Goal: Transaction & Acquisition: Book appointment/travel/reservation

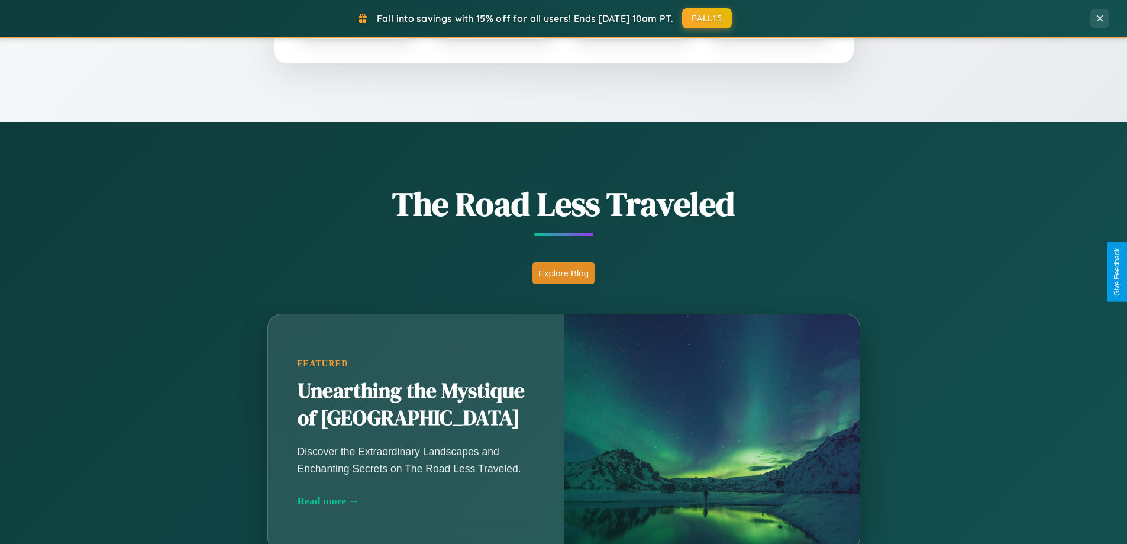
scroll to position [814, 0]
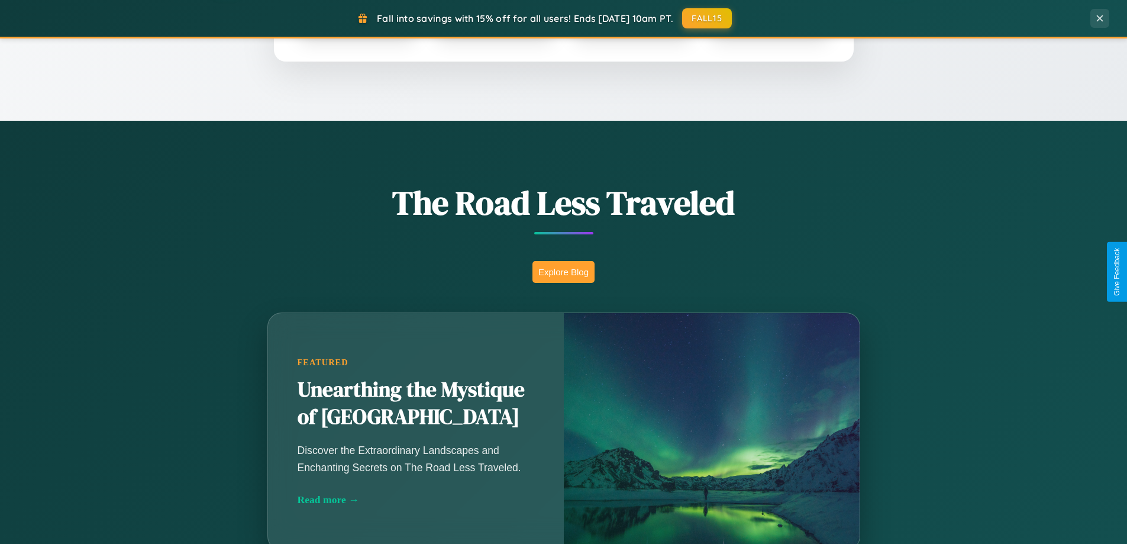
click at [563, 272] on button "Explore Blog" at bounding box center [563, 272] width 62 height 22
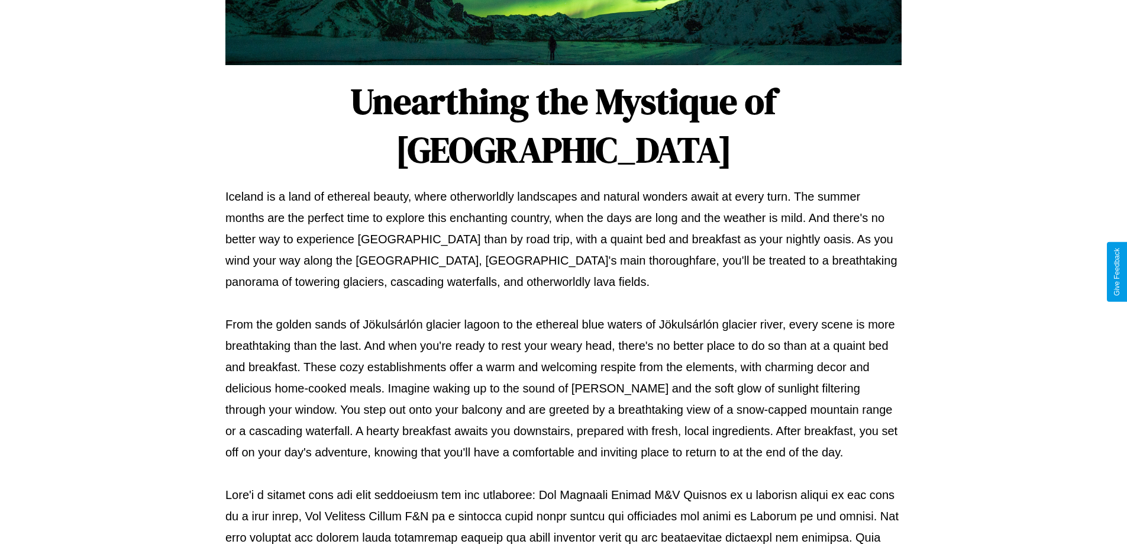
scroll to position [383, 0]
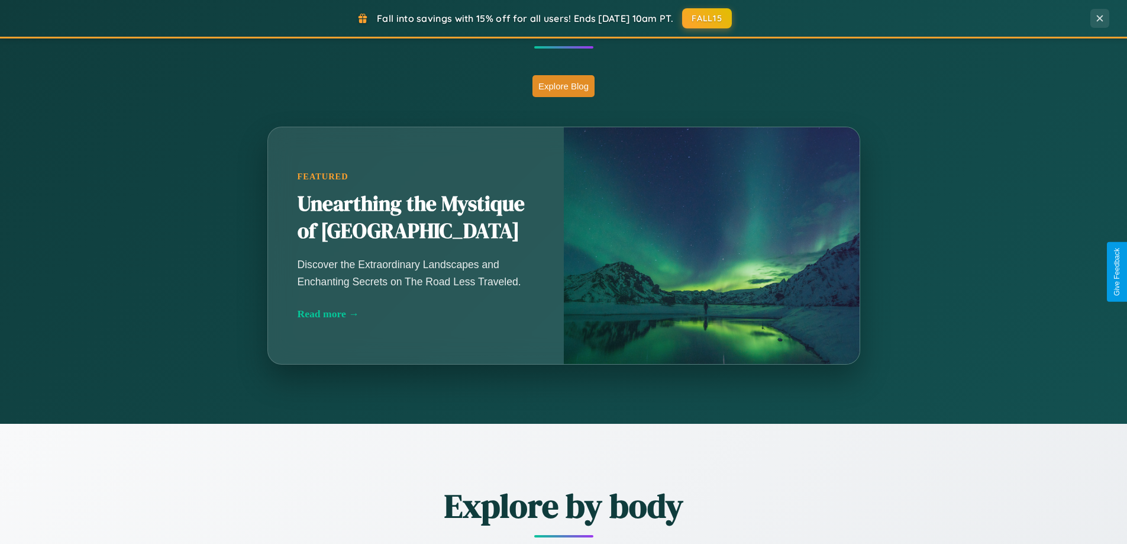
scroll to position [814, 0]
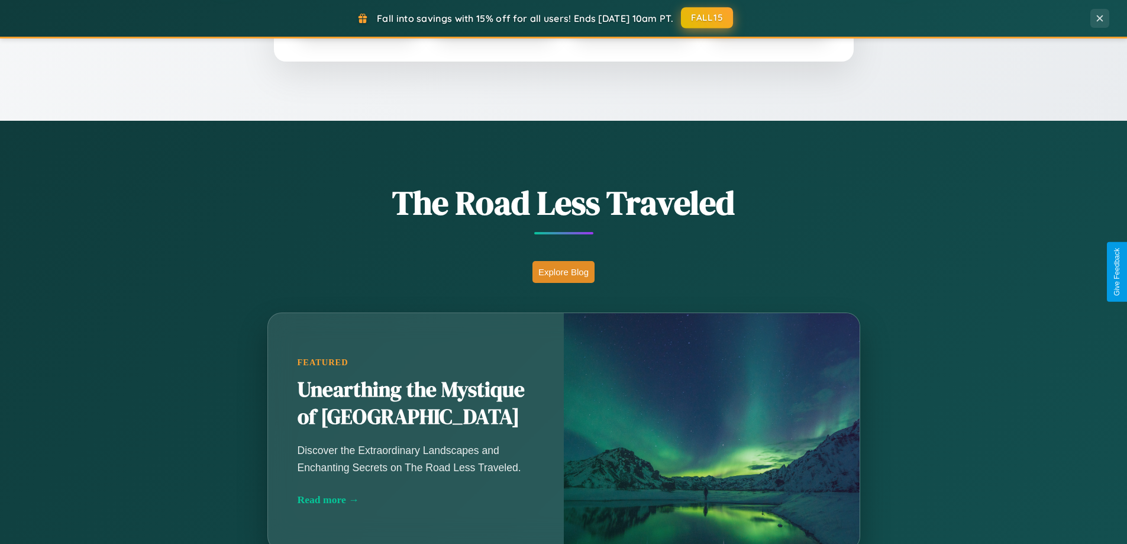
click at [707, 18] on button "FALL15" at bounding box center [707, 17] width 52 height 21
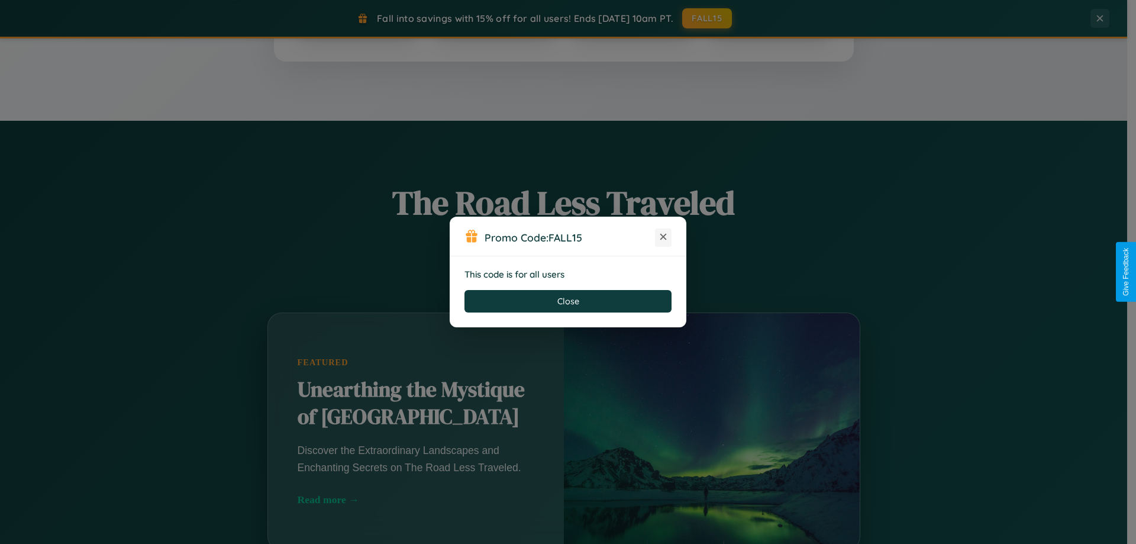
click at [663, 237] on icon at bounding box center [663, 237] width 12 height 12
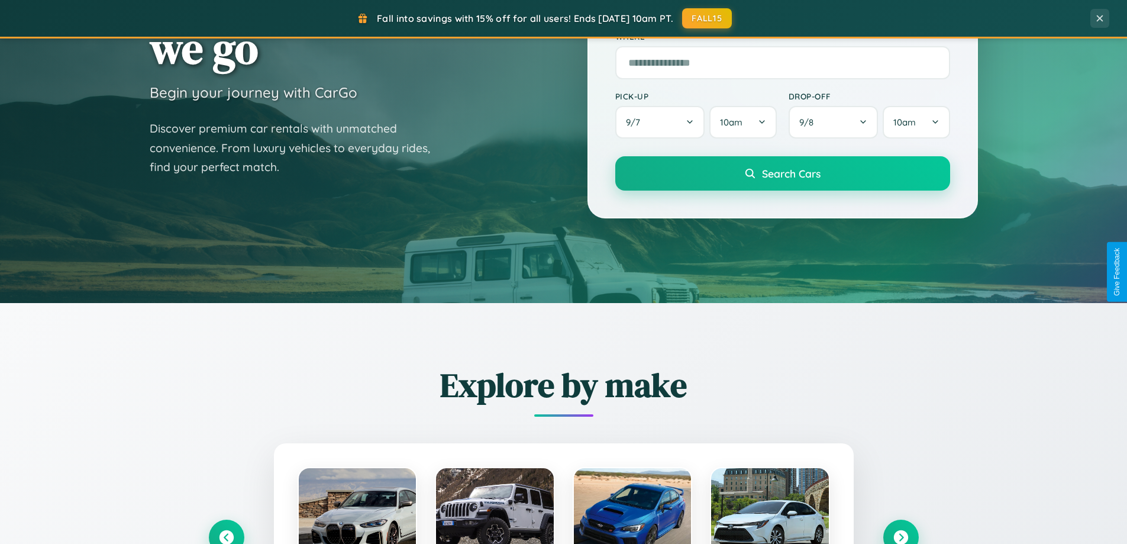
scroll to position [0, 0]
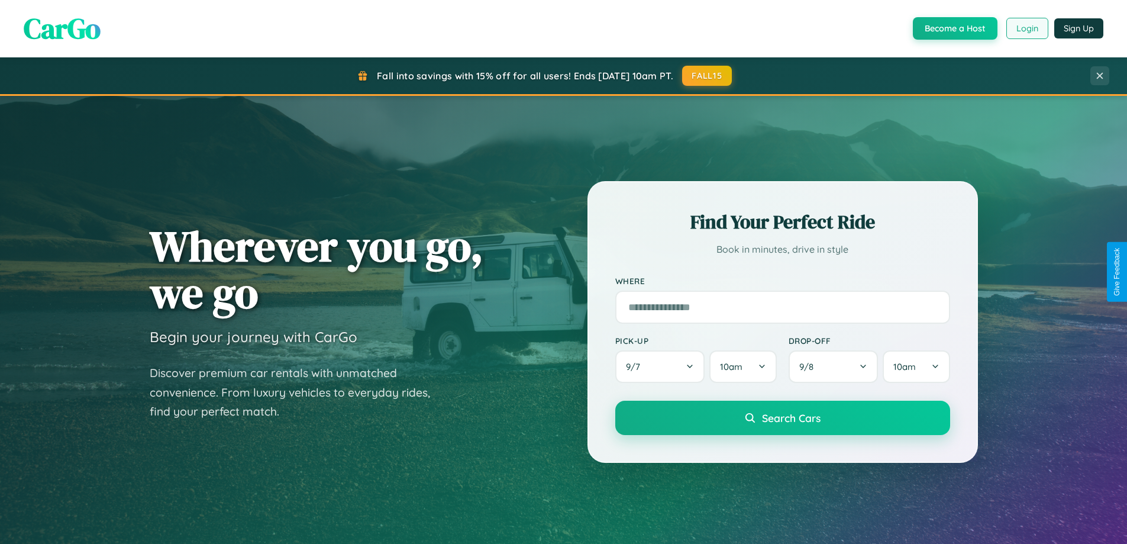
click at [1026, 28] on button "Login" at bounding box center [1027, 28] width 42 height 21
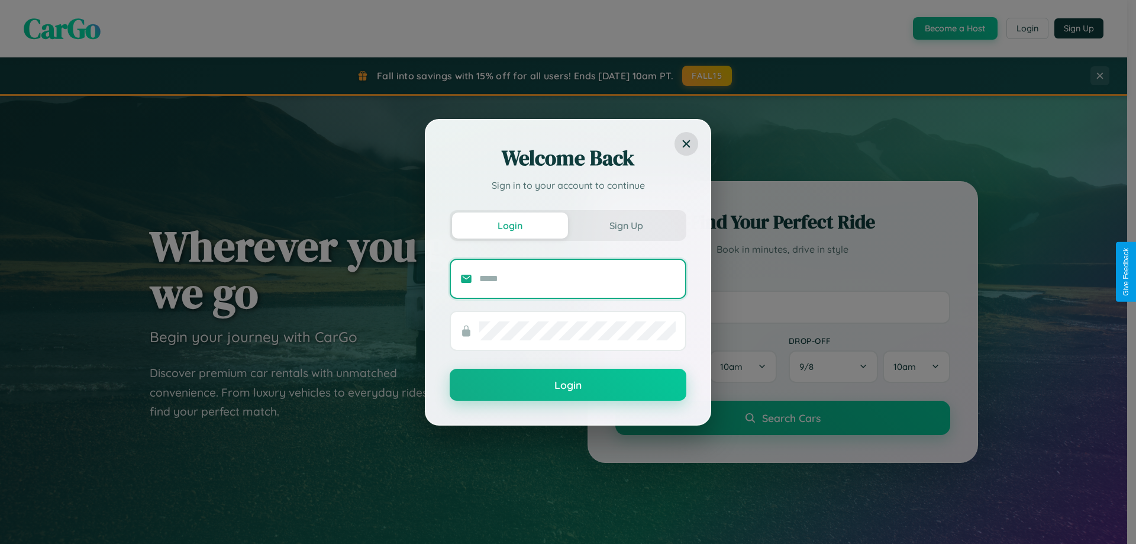
click at [577, 278] on input "text" at bounding box center [577, 278] width 196 height 19
type input "**********"
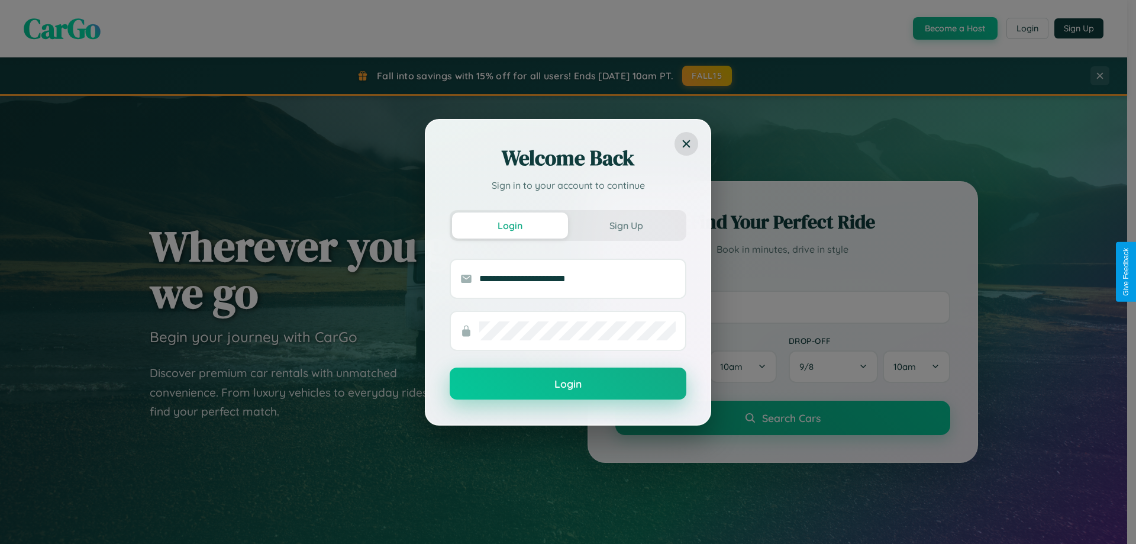
click at [568, 384] on button "Login" at bounding box center [568, 383] width 237 height 32
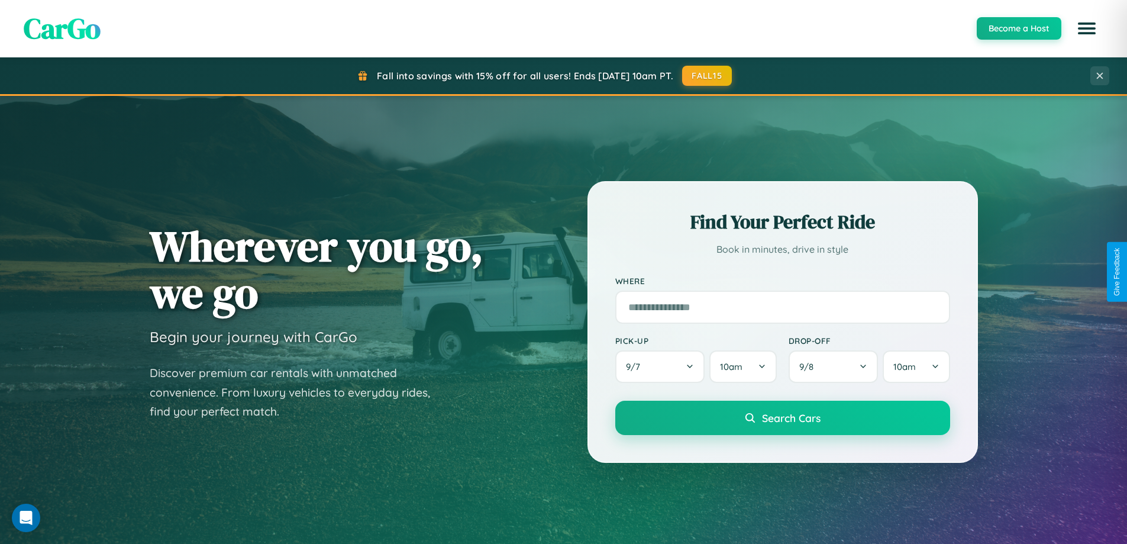
scroll to position [2276, 0]
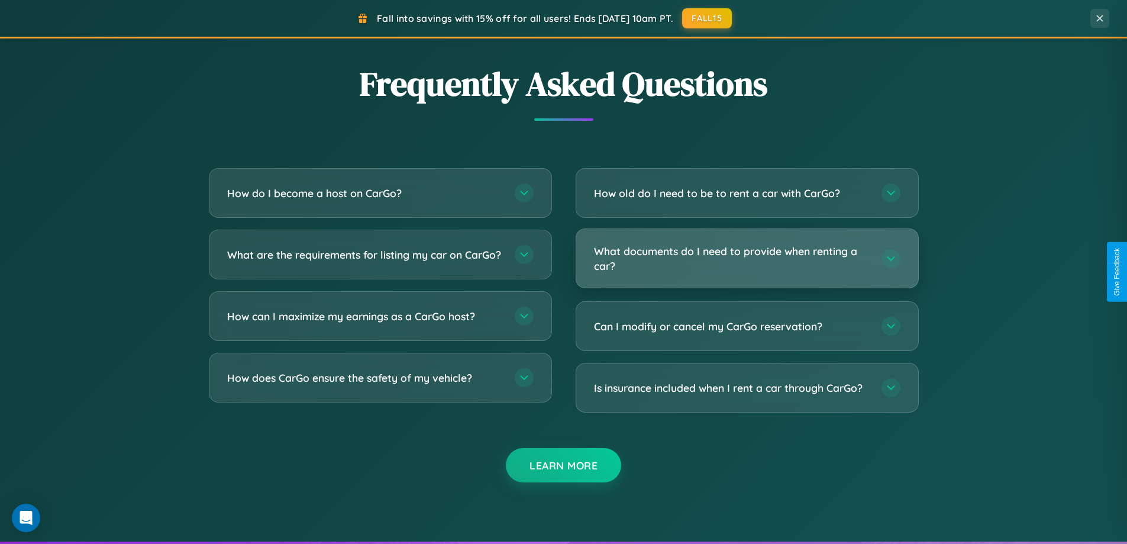
click at [747, 258] on h3 "What documents do I need to provide when renting a car?" at bounding box center [732, 258] width 276 height 29
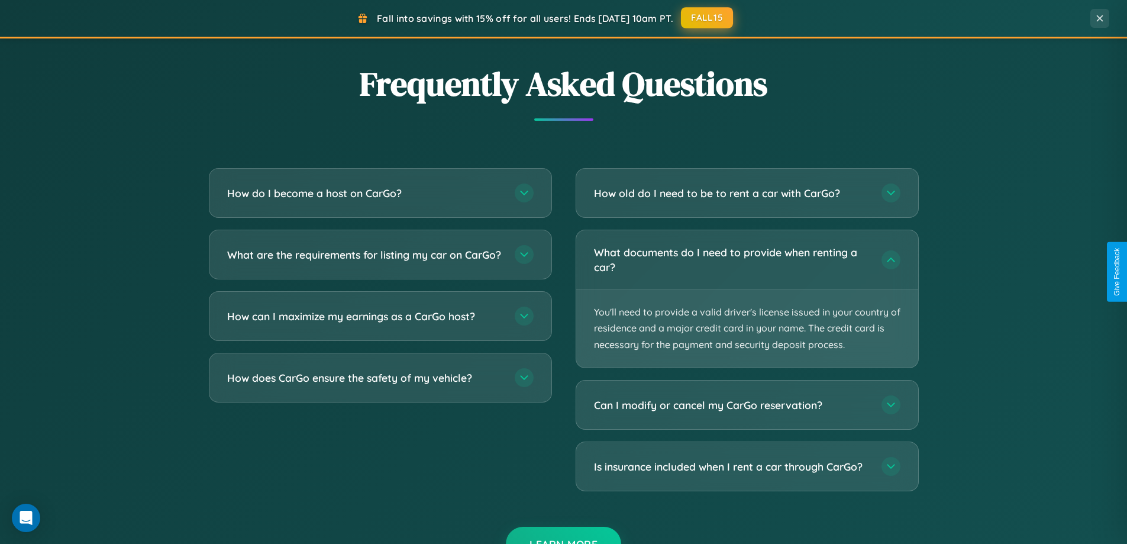
click at [707, 18] on button "FALL15" at bounding box center [707, 17] width 52 height 21
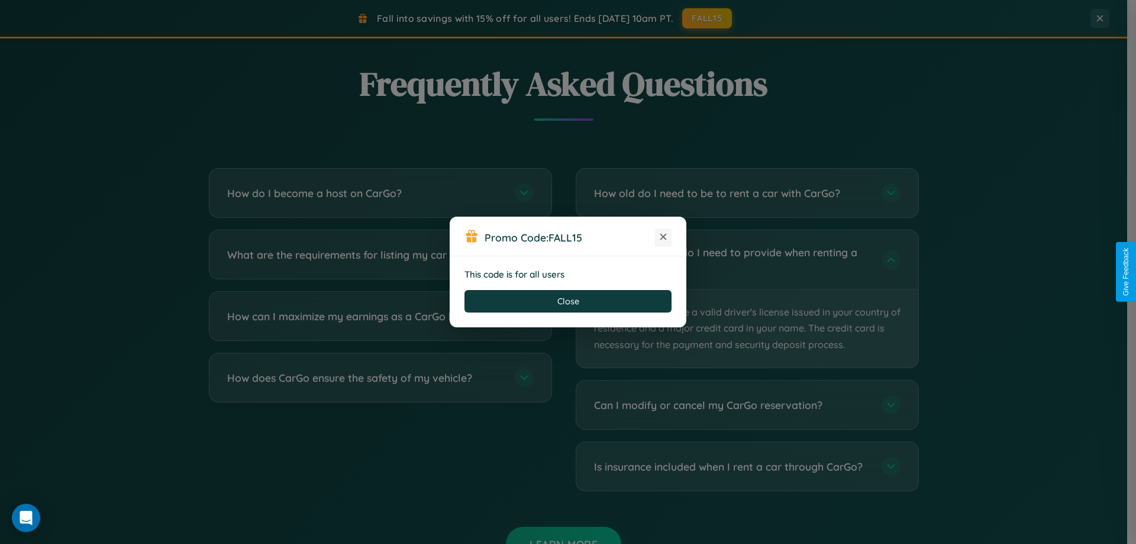
click at [663, 237] on icon at bounding box center [663, 237] width 12 height 12
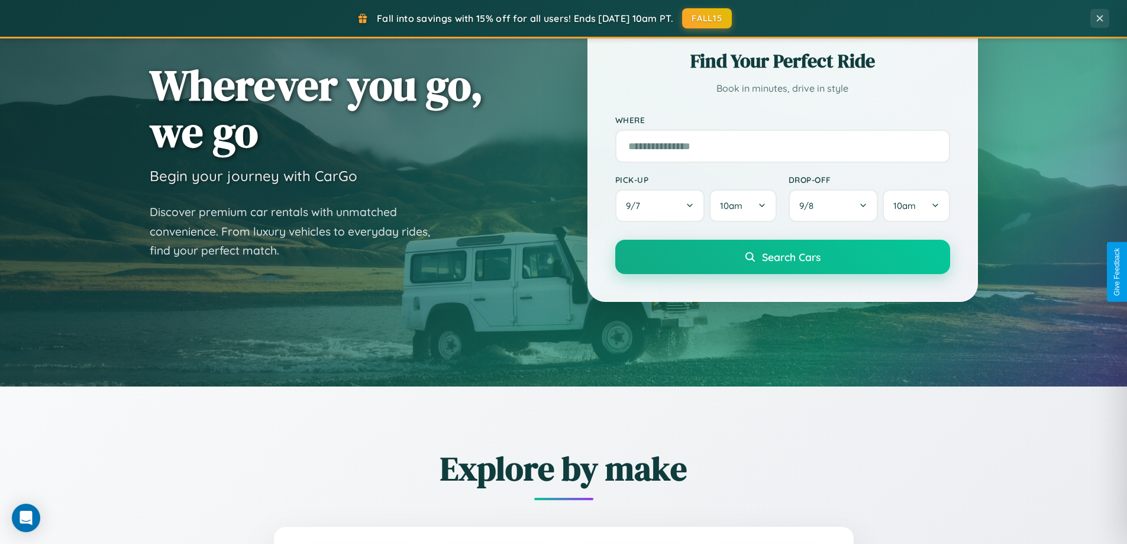
scroll to position [35, 0]
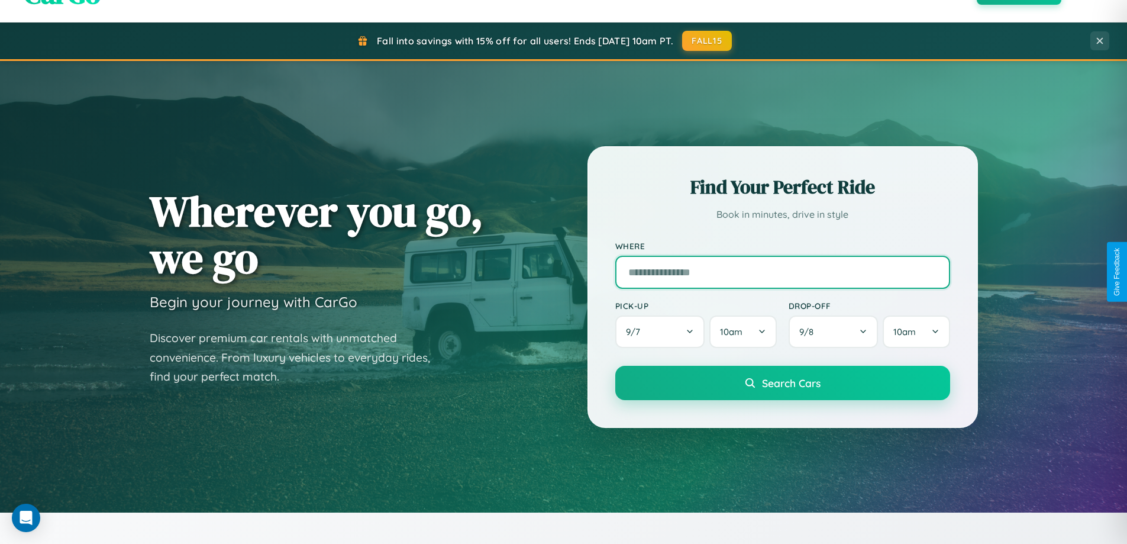
click at [782, 272] on input "text" at bounding box center [782, 272] width 335 height 33
type input "****"
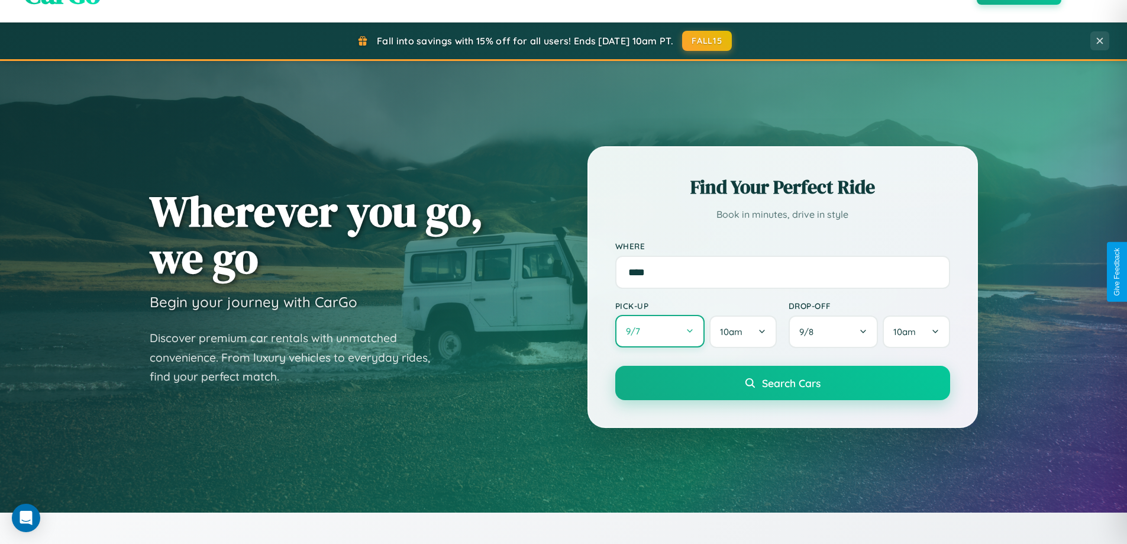
click at [660, 331] on button "9 / 7" at bounding box center [660, 331] width 90 height 33
select select "*"
select select "****"
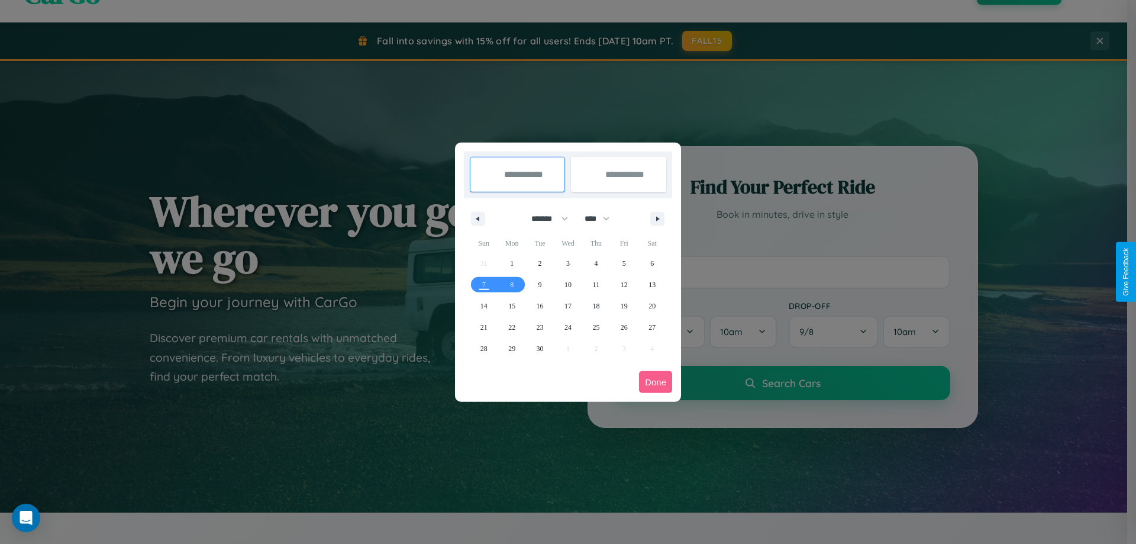
drag, startPoint x: 544, startPoint y: 218, endPoint x: 568, endPoint y: 237, distance: 30.3
click at [544, 218] on select "******* ******** ***** ***** *** **** **** ****** ********* ******* ******** **…" at bounding box center [547, 219] width 50 height 20
click at [483, 327] on span "21" at bounding box center [483, 326] width 7 height 21
type input "**********"
click at [652, 327] on span "27" at bounding box center [651, 326] width 7 height 21
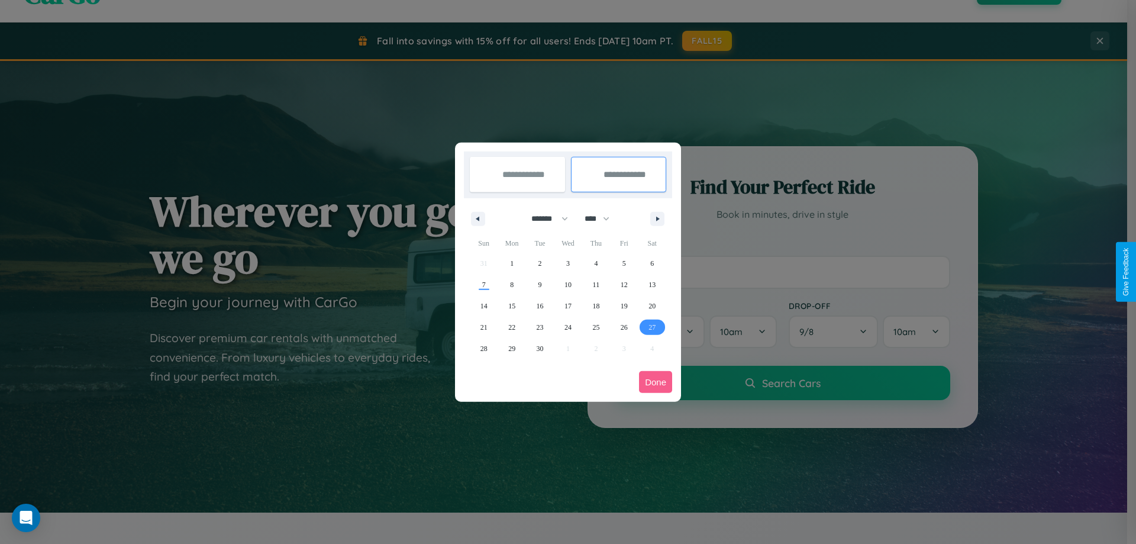
type input "**********"
click at [655, 382] on button "Done" at bounding box center [655, 382] width 33 height 22
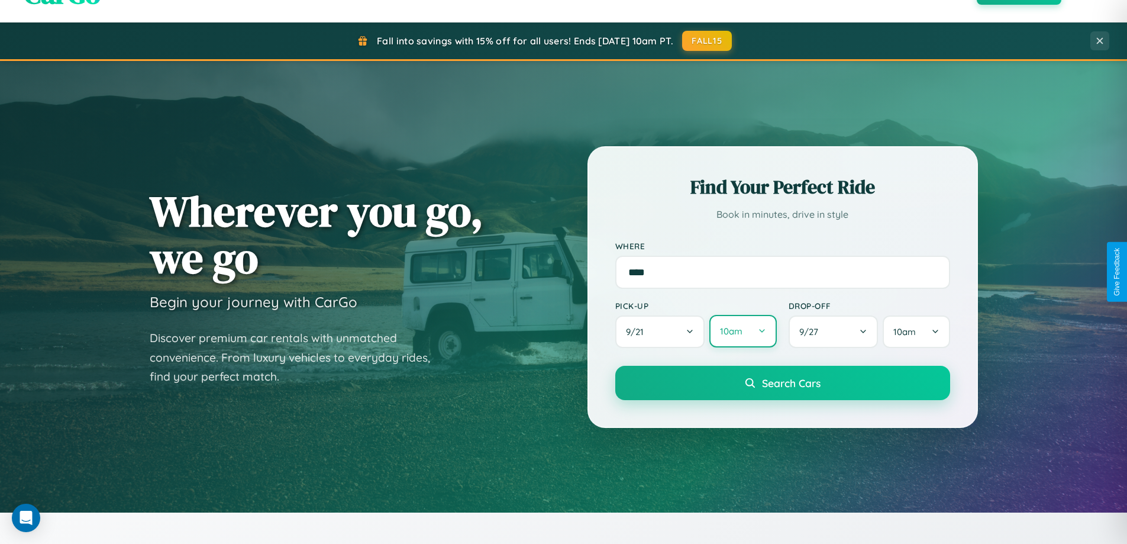
click at [742, 331] on button "10am" at bounding box center [742, 331] width 67 height 33
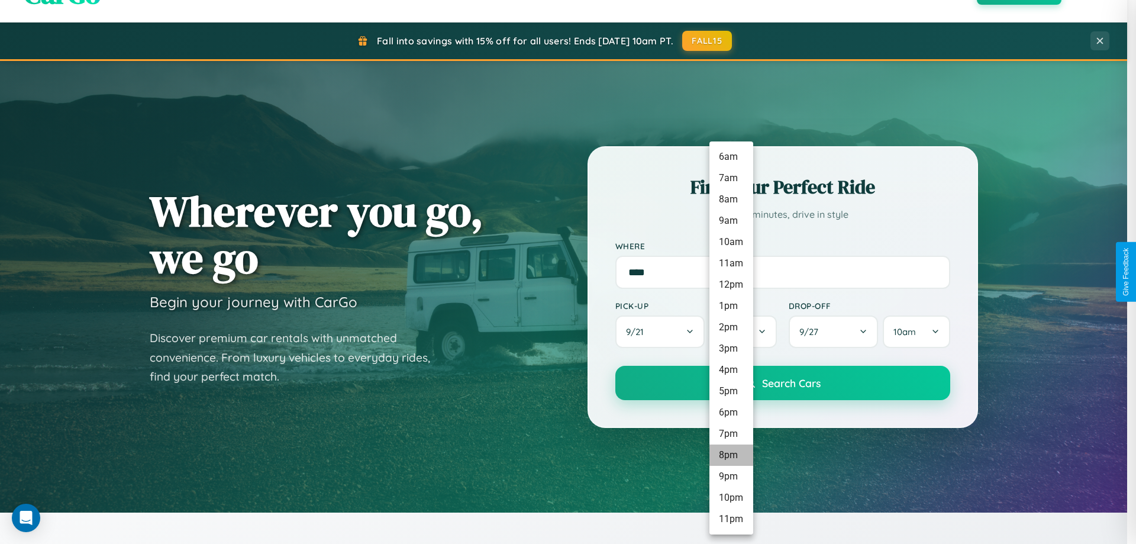
click at [731, 455] on li "8pm" at bounding box center [731, 454] width 44 height 21
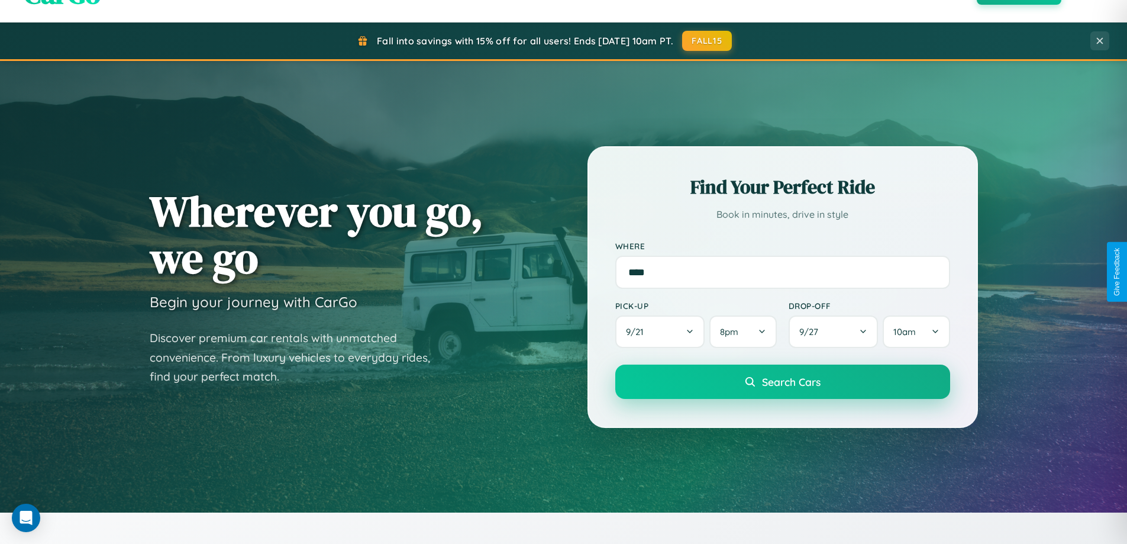
click at [782, 383] on span "Search Cars" at bounding box center [791, 381] width 59 height 13
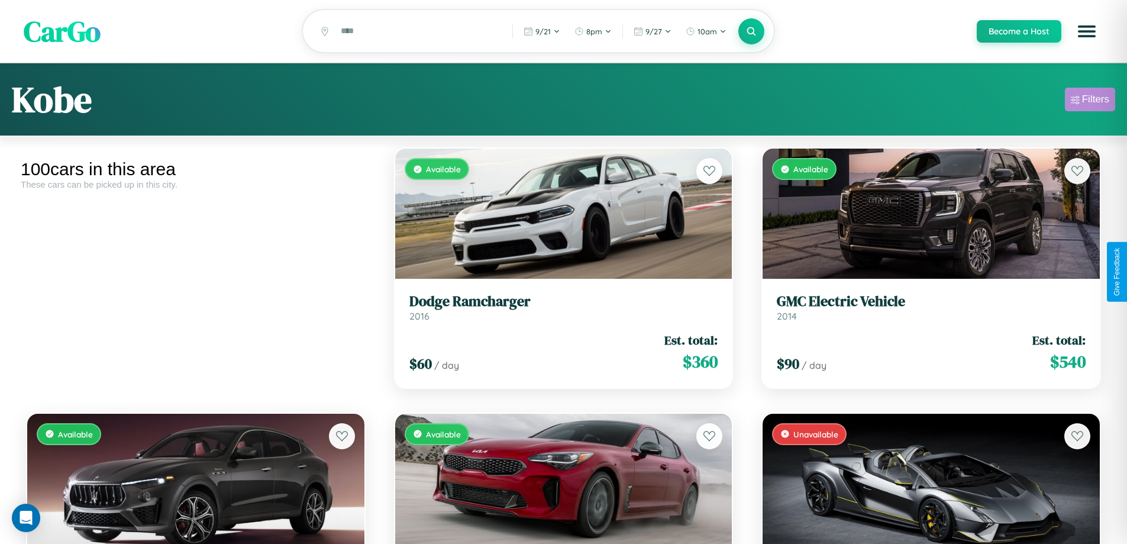
click at [1090, 101] on div "Filters" at bounding box center [1095, 99] width 27 height 12
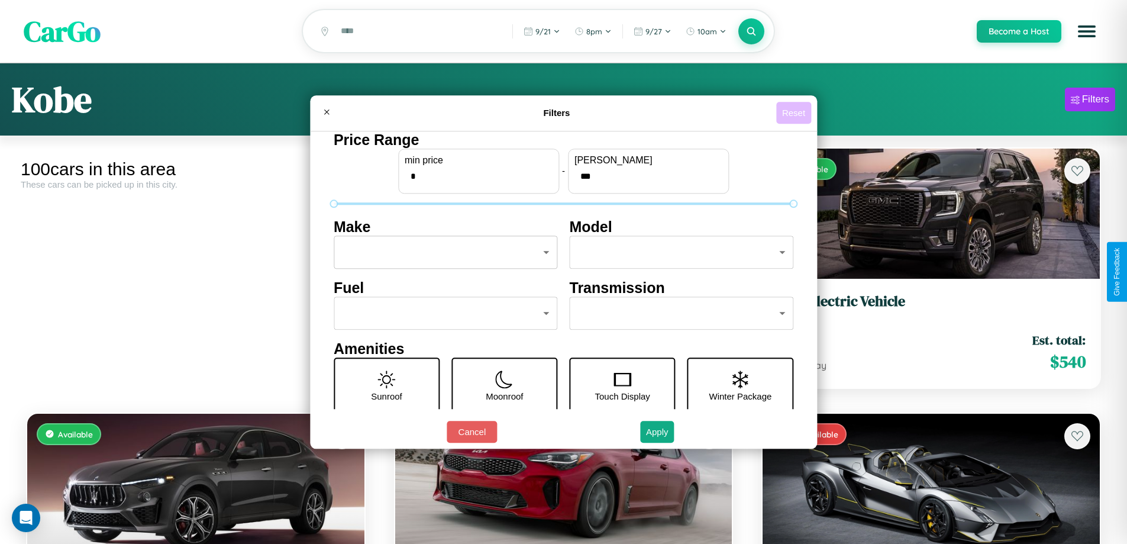
click at [795, 112] on button "Reset" at bounding box center [793, 113] width 35 height 22
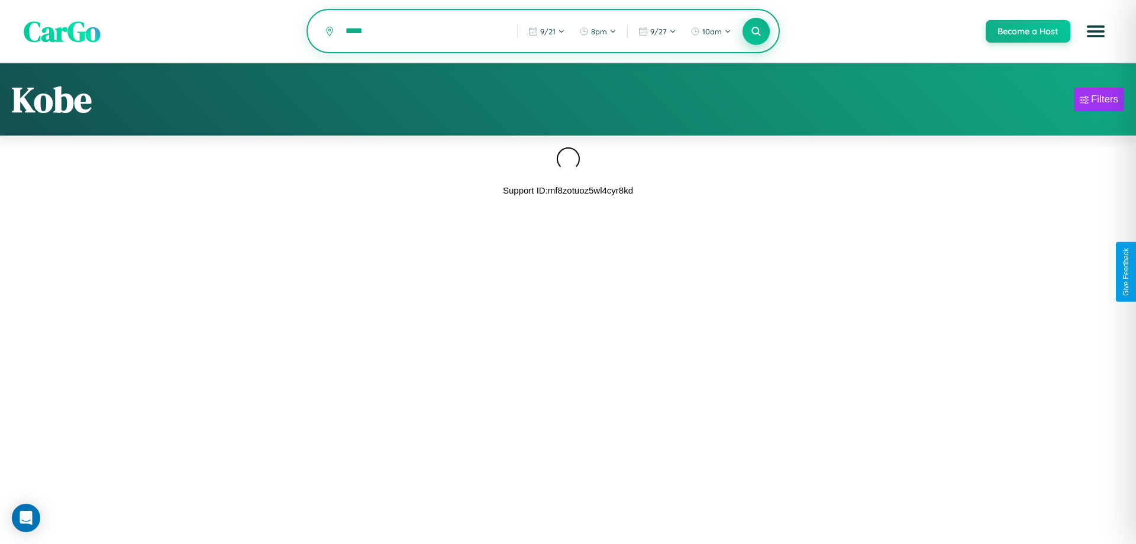
type input "*****"
click at [755, 32] on icon at bounding box center [755, 30] width 11 height 11
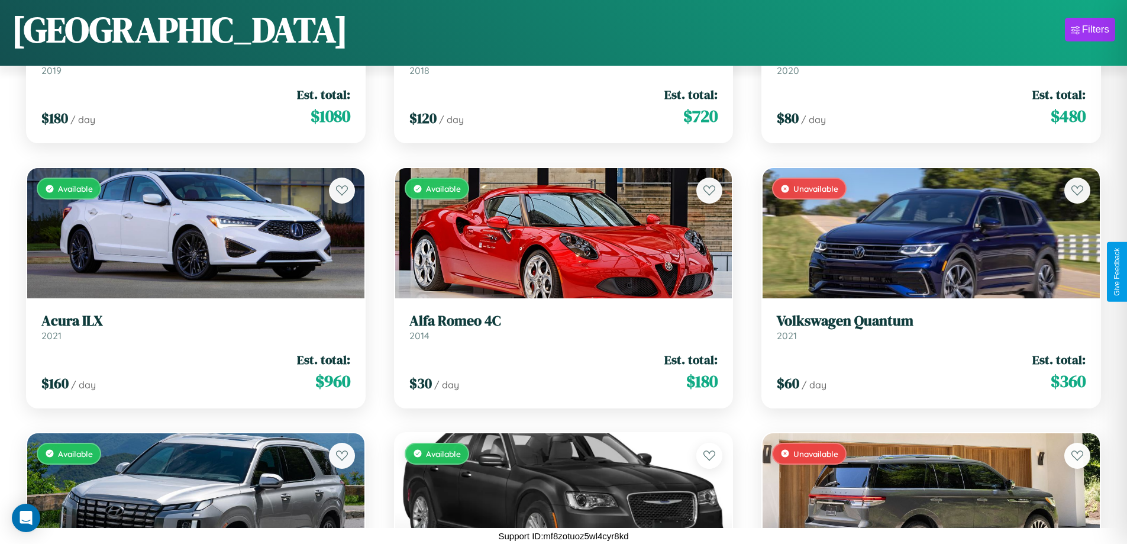
scroll to position [8303, 0]
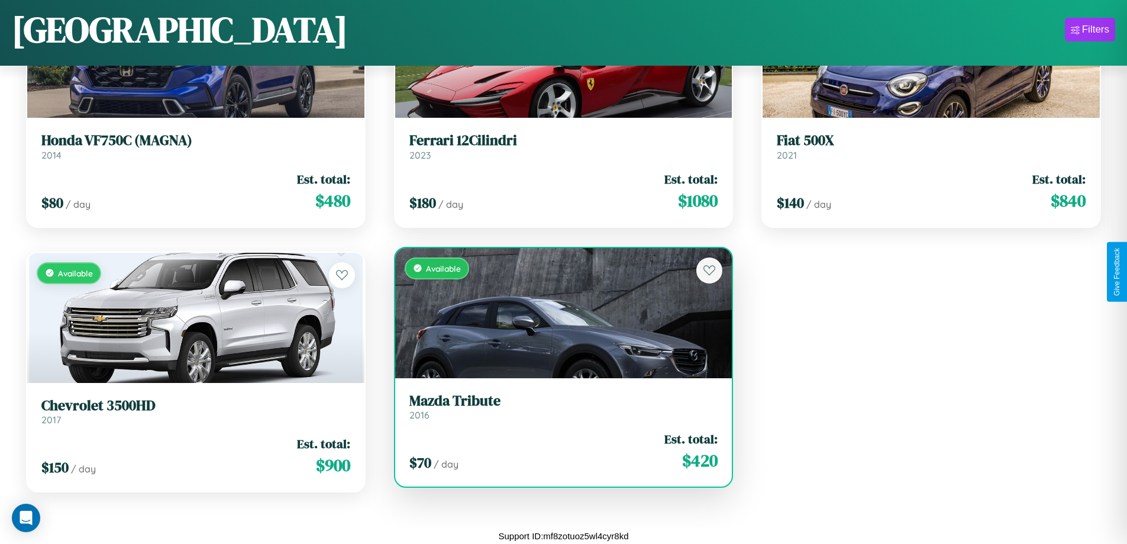
click at [558, 406] on h3 "Mazda Tribute" at bounding box center [563, 400] width 309 height 17
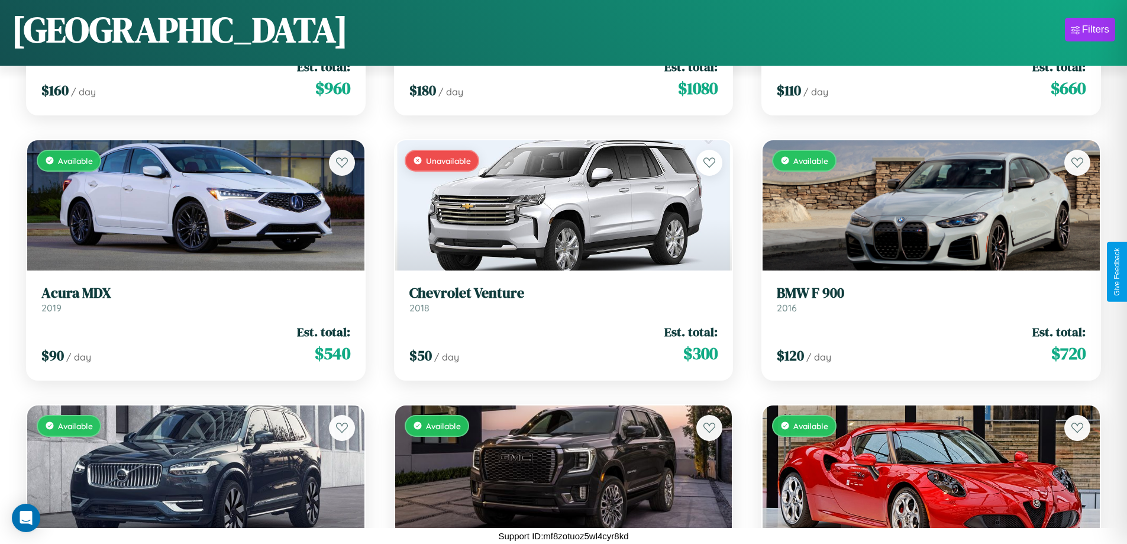
scroll to position [3080, 0]
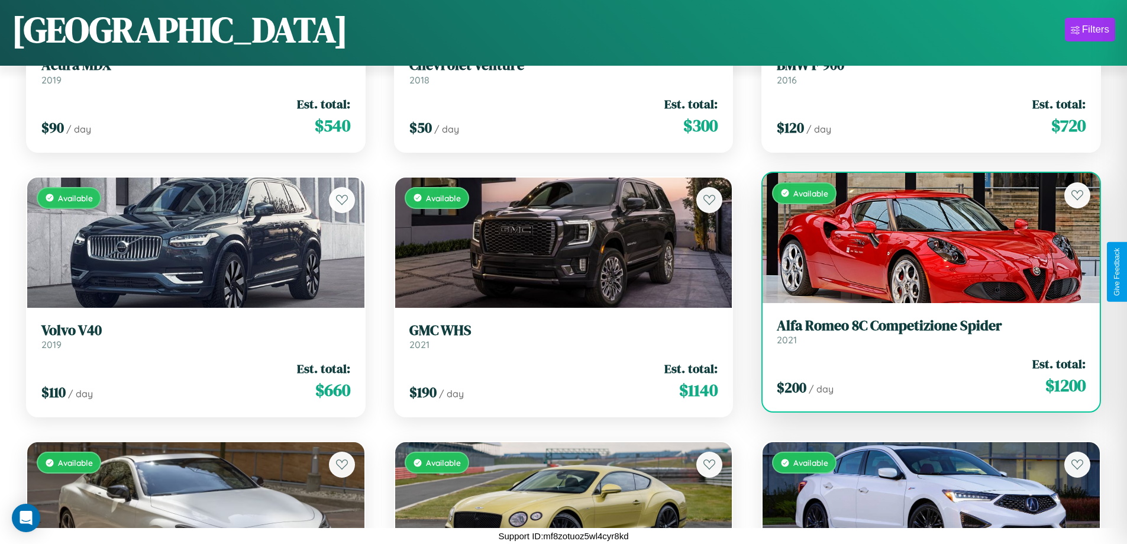
click at [923, 242] on div "Available" at bounding box center [930, 238] width 337 height 130
click at [923, 237] on div "Available" at bounding box center [930, 238] width 337 height 130
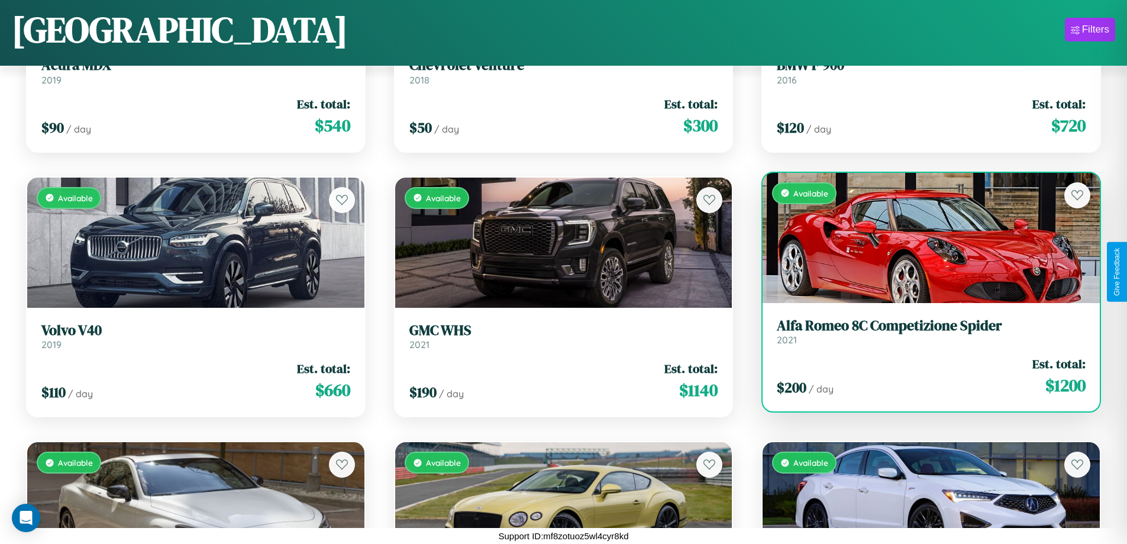
click at [923, 237] on div "Available" at bounding box center [930, 238] width 337 height 130
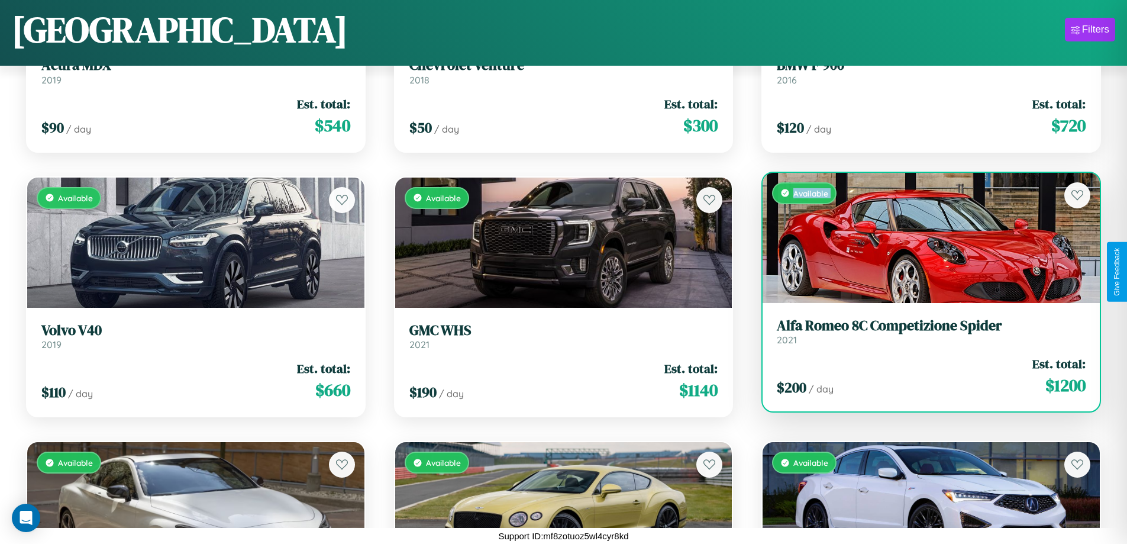
click at [923, 237] on div "Available" at bounding box center [930, 238] width 337 height 130
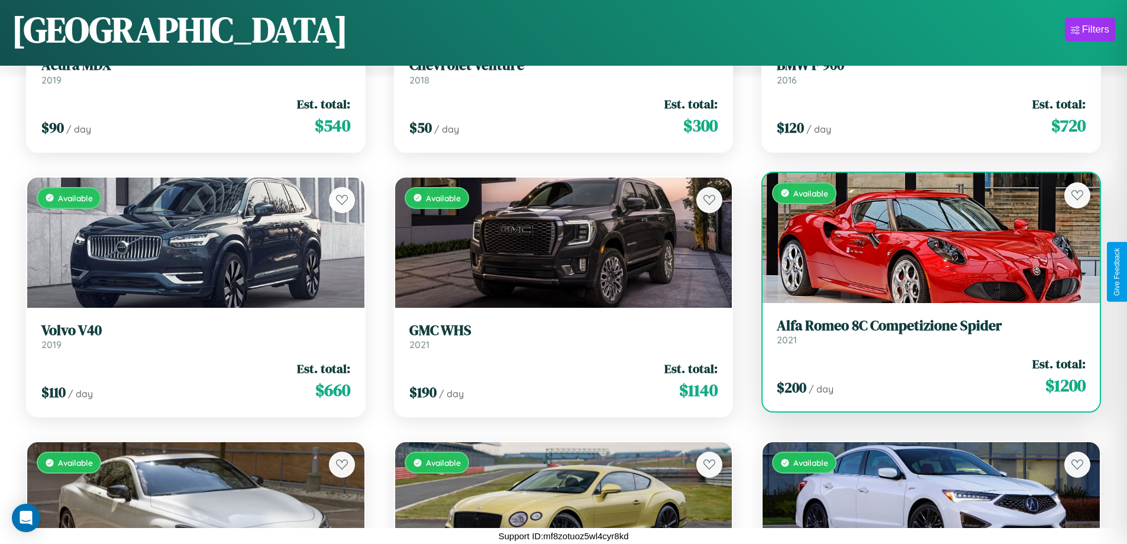
click at [923, 237] on div "Available" at bounding box center [930, 238] width 337 height 130
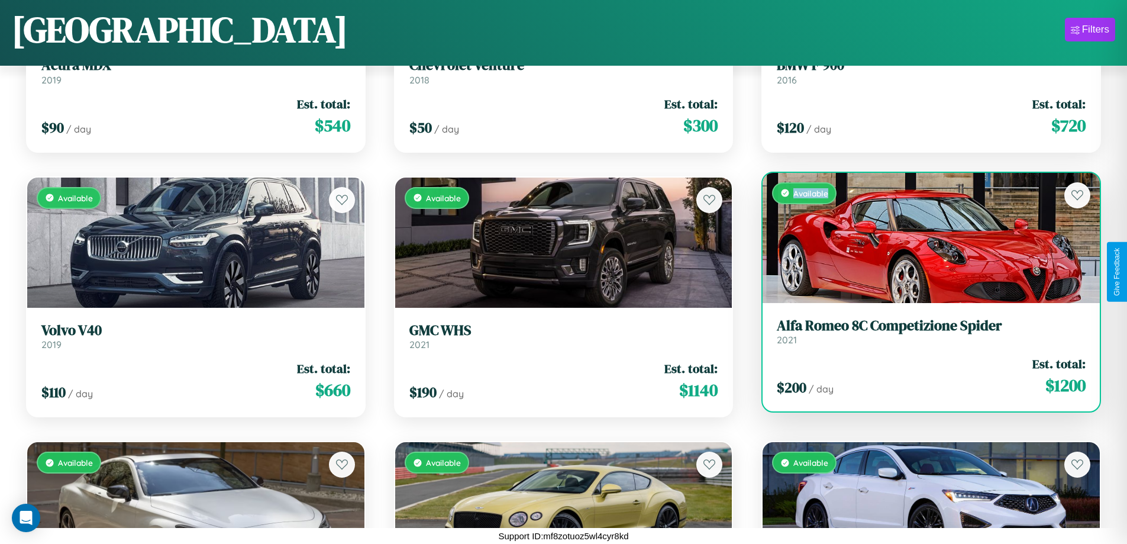
click at [923, 237] on div "Available" at bounding box center [930, 238] width 337 height 130
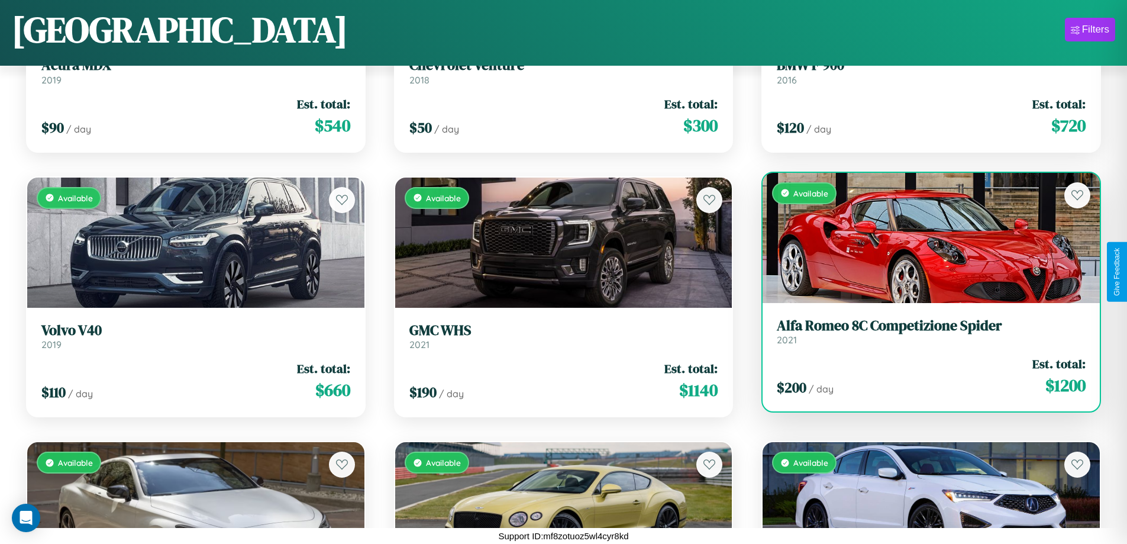
click at [923, 331] on h3 "Alfa Romeo 8C Competizione Spider" at bounding box center [931, 325] width 309 height 17
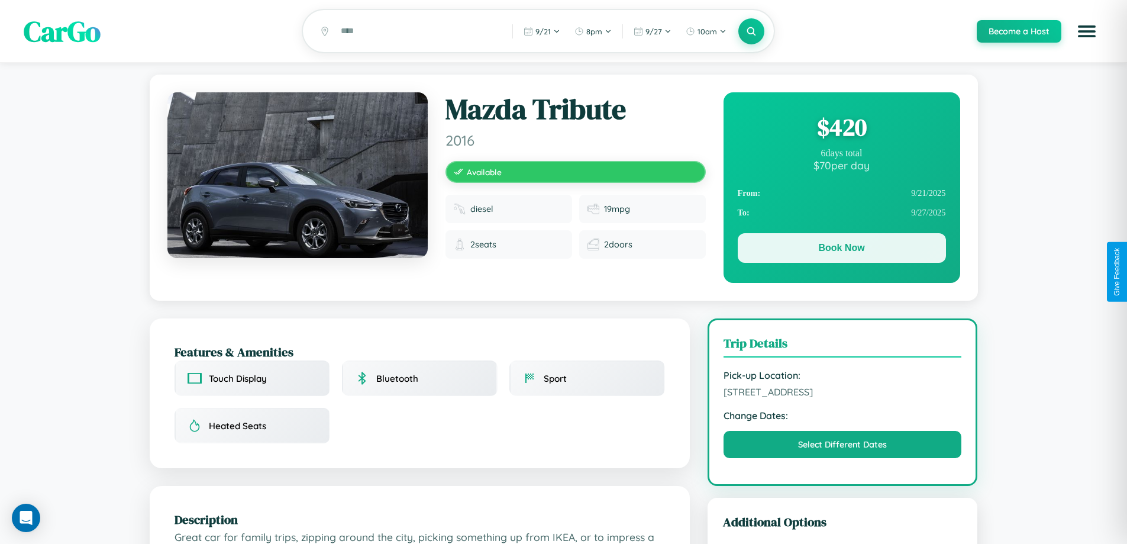
click at [841, 250] on button "Book Now" at bounding box center [842, 248] width 208 height 30
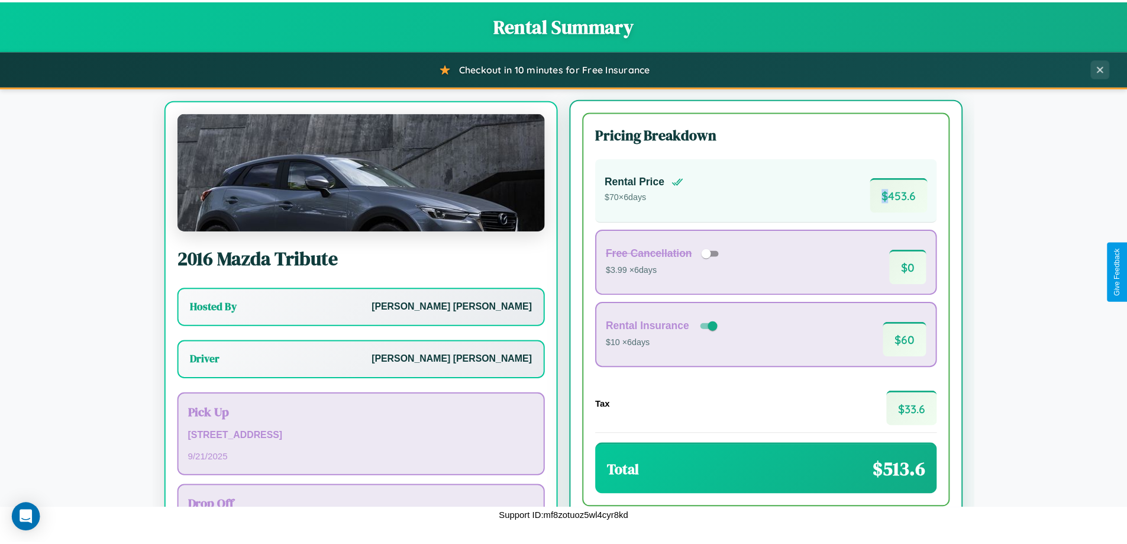
scroll to position [55, 0]
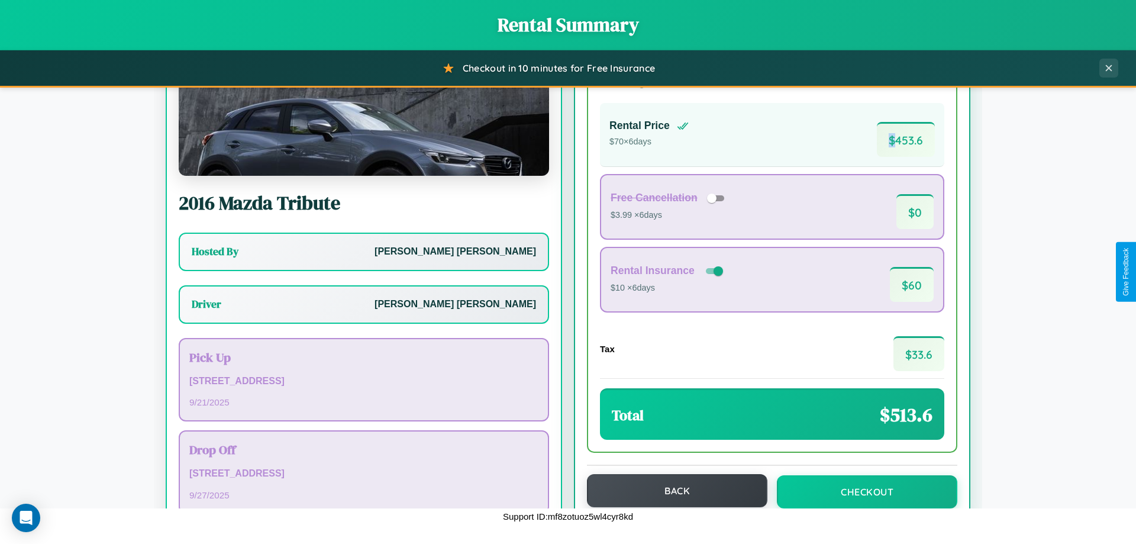
click at [671, 490] on button "Back" at bounding box center [677, 490] width 180 height 33
